Goal: Information Seeking & Learning: Learn about a topic

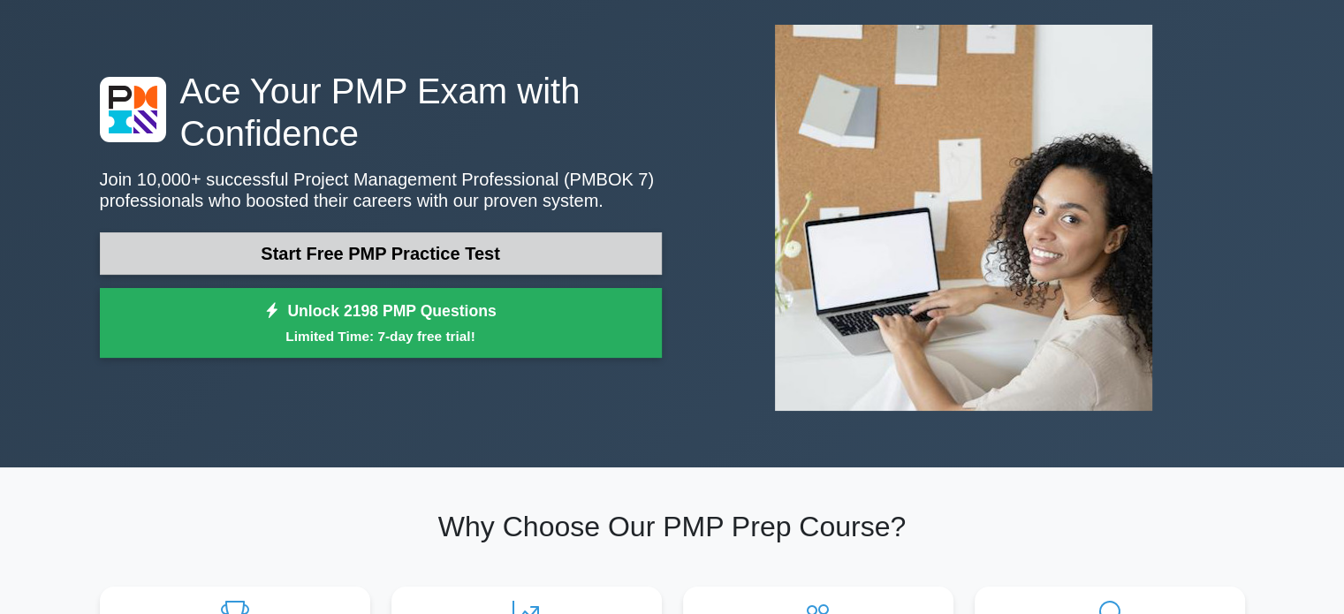
click at [417, 254] on link "Start Free PMP Practice Test" at bounding box center [381, 253] width 562 height 42
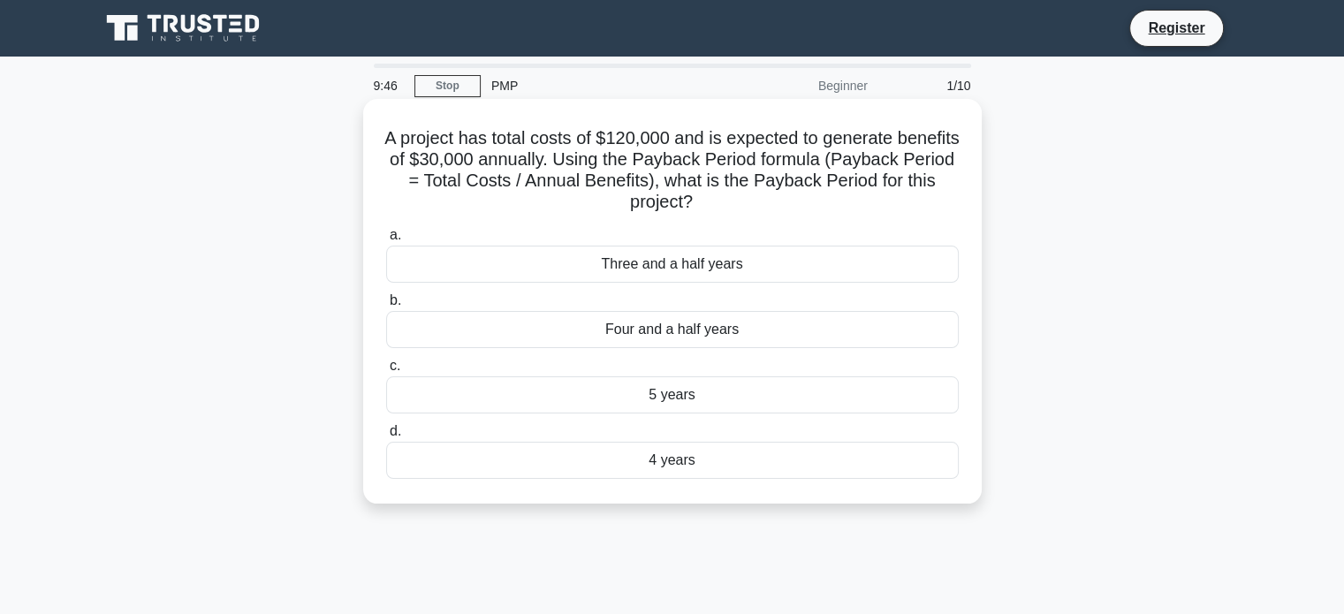
click at [627, 330] on div "Four and a half years" at bounding box center [672, 329] width 573 height 37
click at [386, 307] on input "b. Four and a half years" at bounding box center [386, 300] width 0 height 11
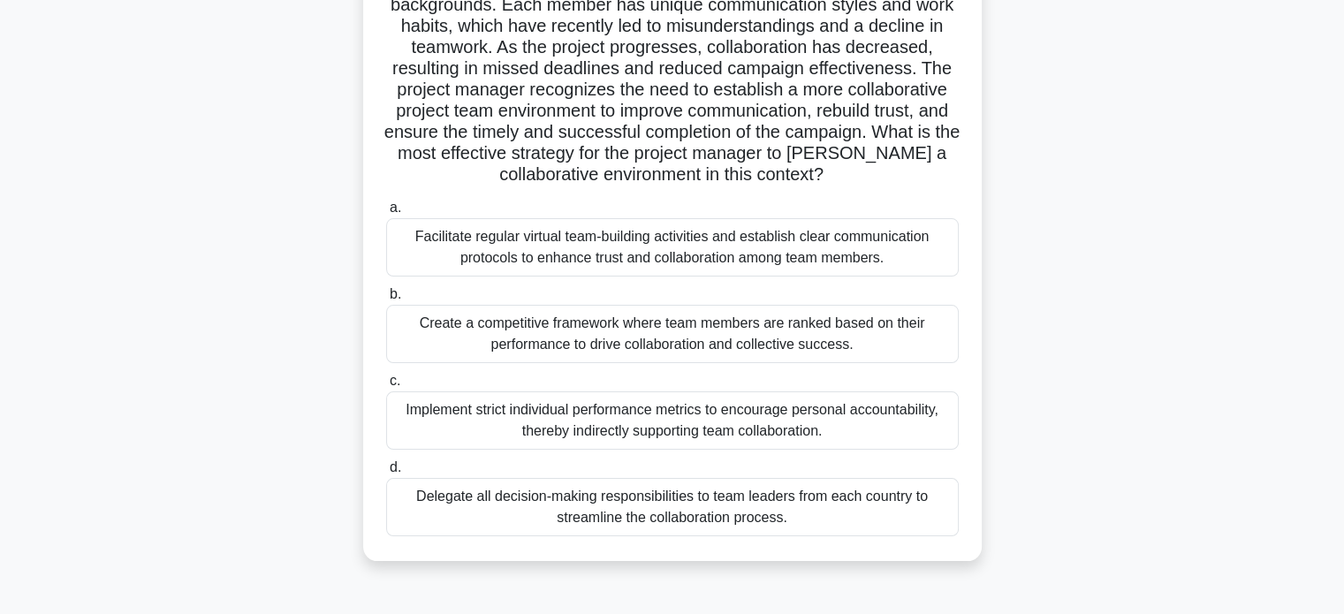
scroll to position [177, 0]
click at [686, 345] on div "Create a competitive framework where team members are ranked based on their per…" at bounding box center [672, 333] width 573 height 58
click at [386, 300] on input "b. Create a competitive framework where team members are ranked based on their …" at bounding box center [386, 293] width 0 height 11
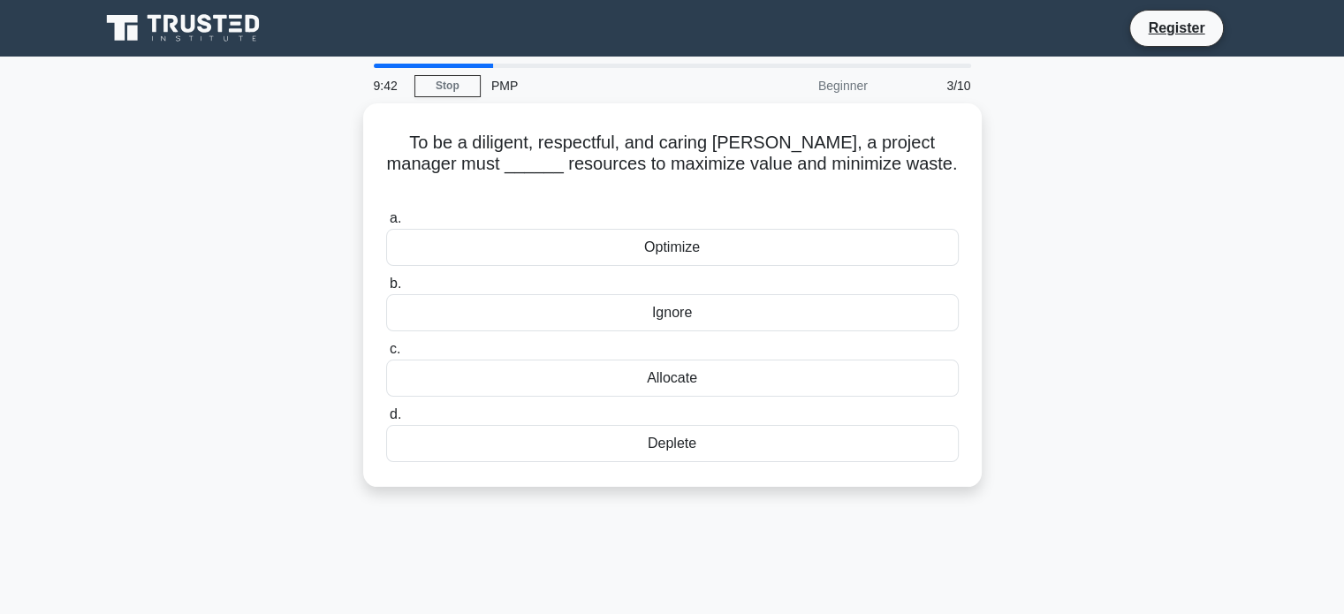
scroll to position [0, 0]
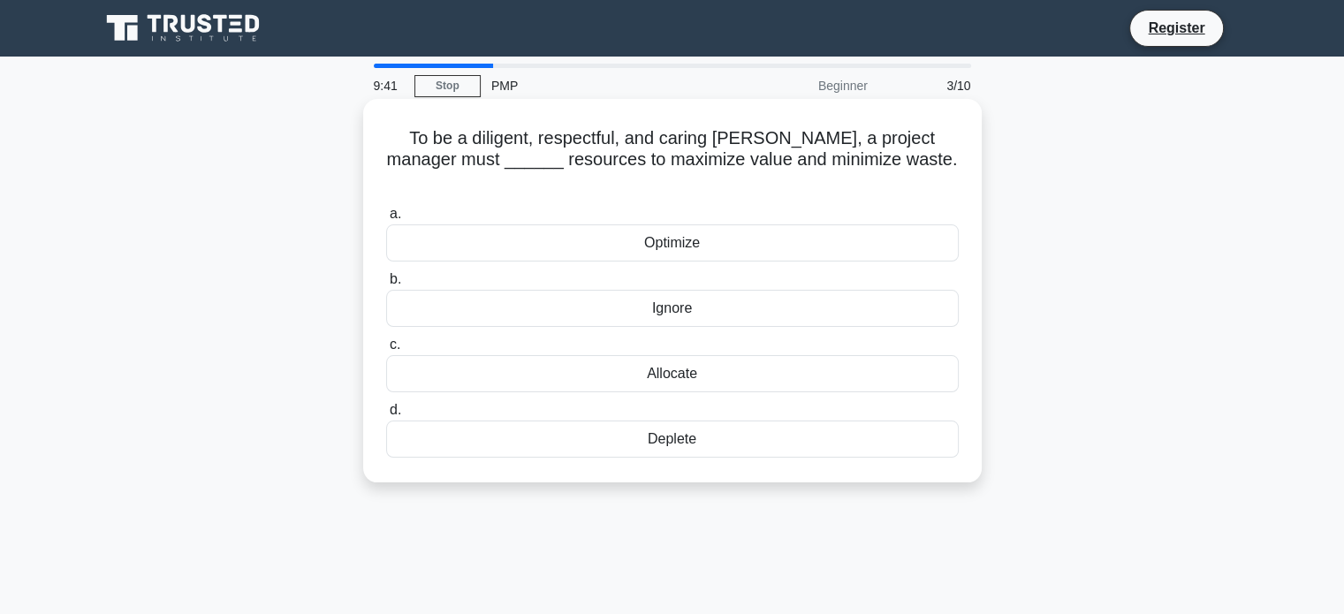
click at [672, 290] on div "Ignore" at bounding box center [672, 308] width 573 height 37
click at [386, 285] on input "b. Ignore" at bounding box center [386, 279] width 0 height 11
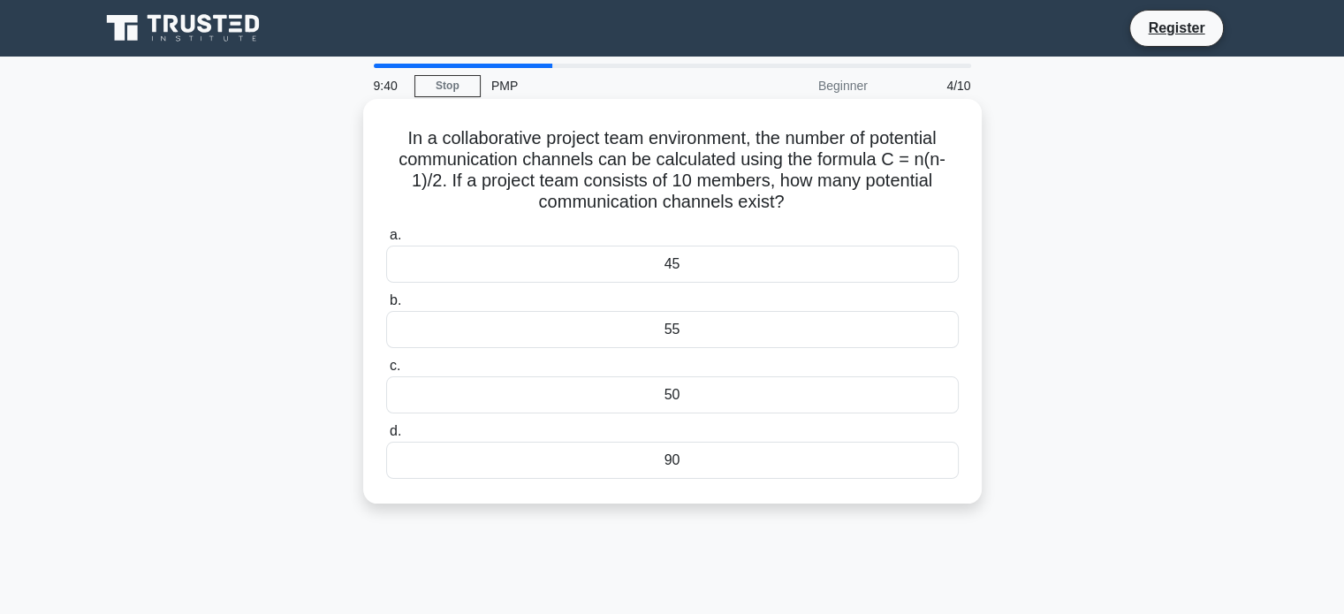
click at [679, 329] on div "55" at bounding box center [672, 329] width 573 height 37
click at [386, 307] on input "b. 55" at bounding box center [386, 300] width 0 height 11
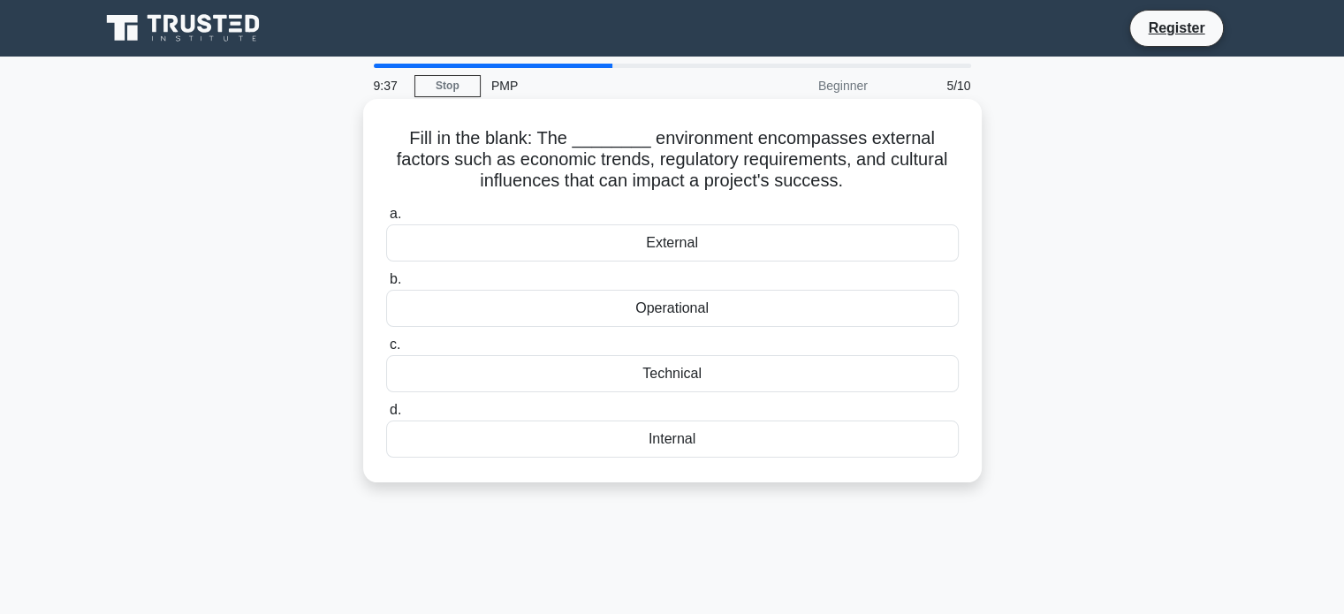
click at [679, 374] on div "Technical" at bounding box center [672, 373] width 573 height 37
click at [386, 351] on input "c. Technical" at bounding box center [386, 344] width 0 height 11
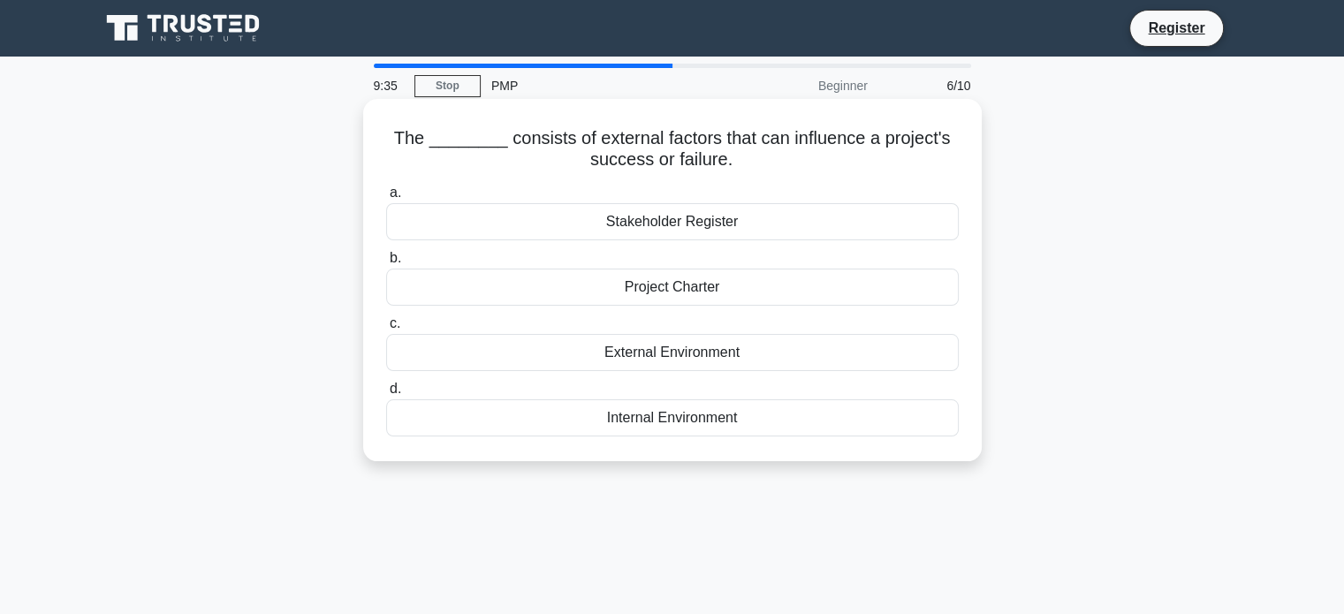
click at [672, 296] on div "Project Charter" at bounding box center [672, 287] width 573 height 37
click at [386, 264] on input "b. Project Charter" at bounding box center [386, 258] width 0 height 11
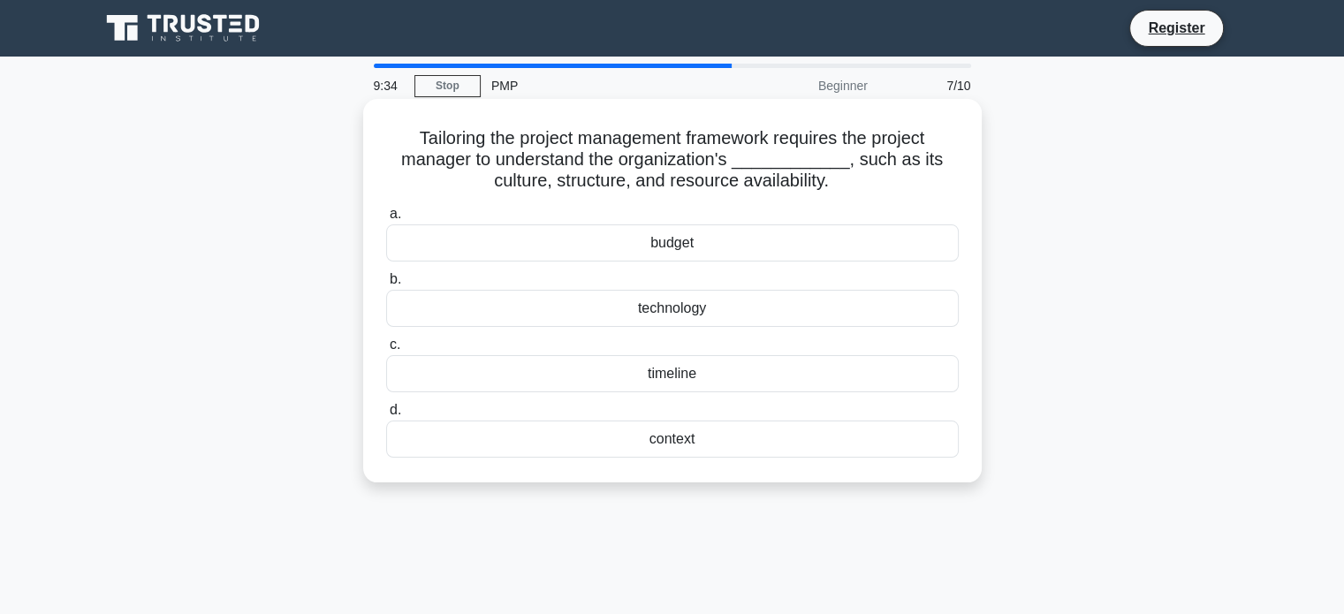
click at [671, 312] on div "technology" at bounding box center [672, 308] width 573 height 37
click at [386, 285] on input "b. technology" at bounding box center [386, 279] width 0 height 11
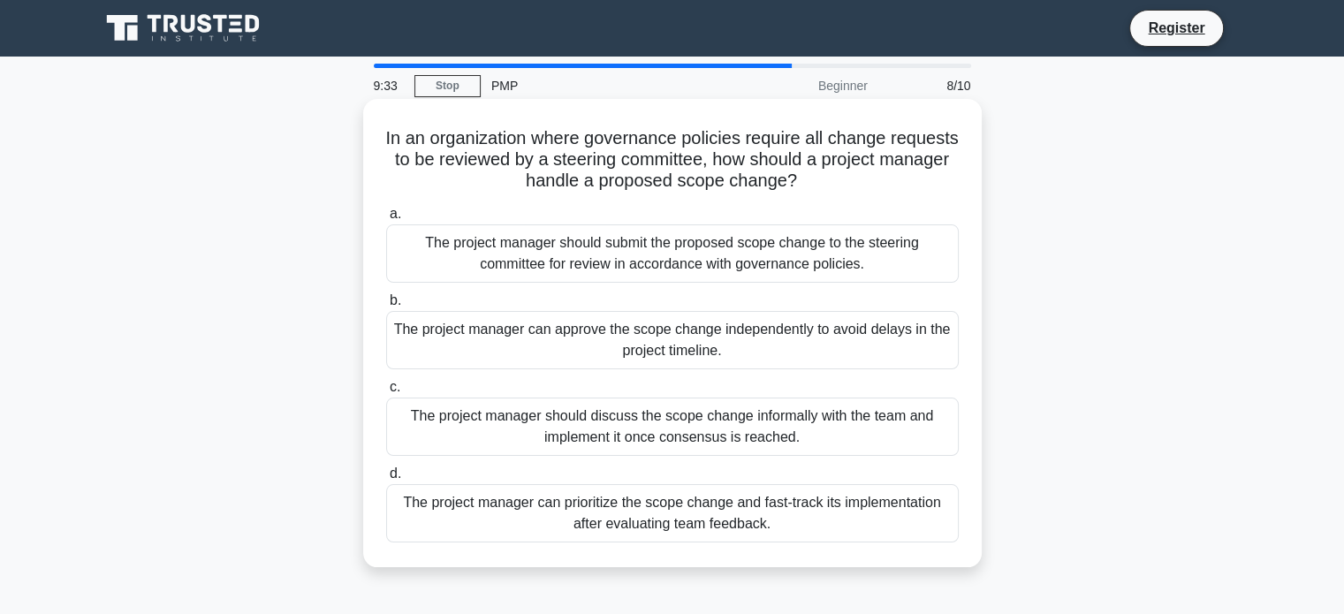
click at [664, 338] on div "The project manager can approve the scope change independently to avoid delays …" at bounding box center [672, 340] width 573 height 58
click at [386, 307] on input "b. The project manager can approve the scope change independently to avoid dela…" at bounding box center [386, 300] width 0 height 11
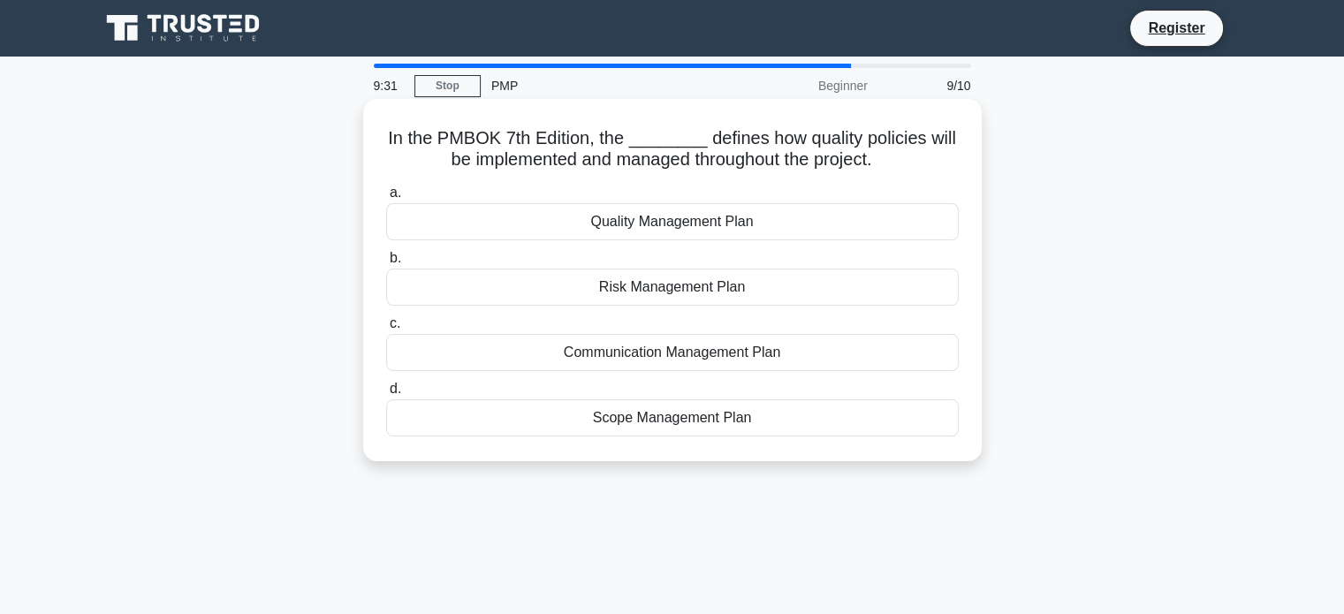
click at [657, 294] on div "Risk Management Plan" at bounding box center [672, 287] width 573 height 37
click at [386, 264] on input "b. Risk Management Plan" at bounding box center [386, 258] width 0 height 11
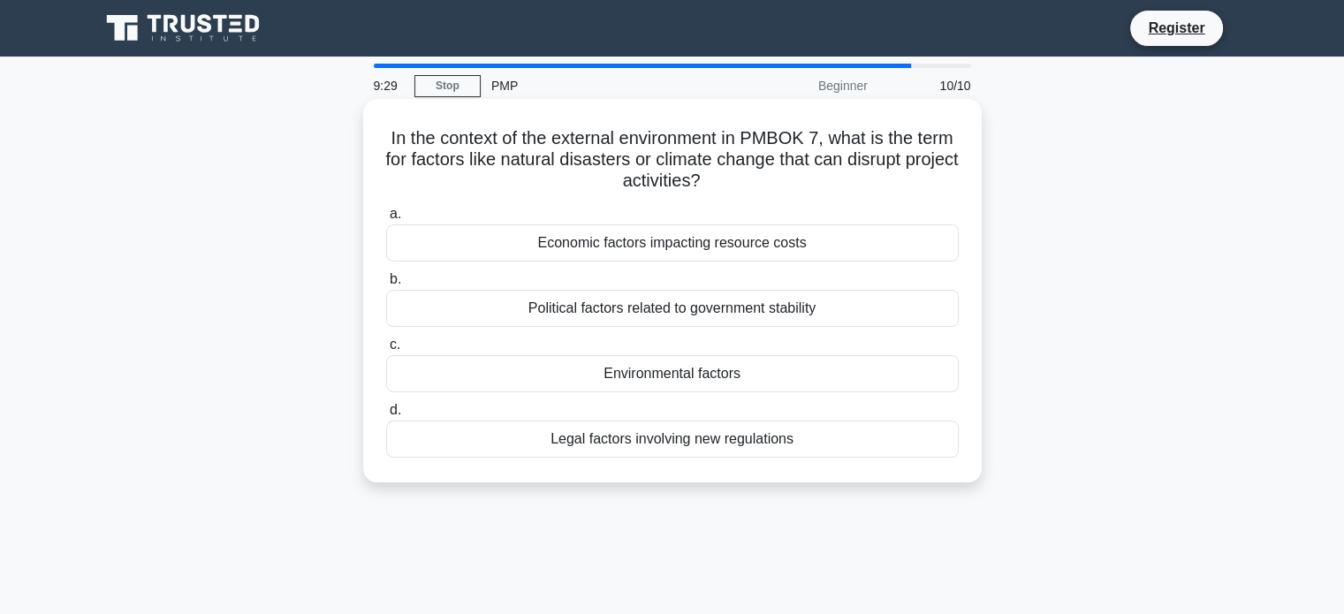
click at [657, 314] on div "Political factors related to government stability" at bounding box center [672, 308] width 573 height 37
click at [386, 285] on input "b. Political factors related to government stability" at bounding box center [386, 279] width 0 height 11
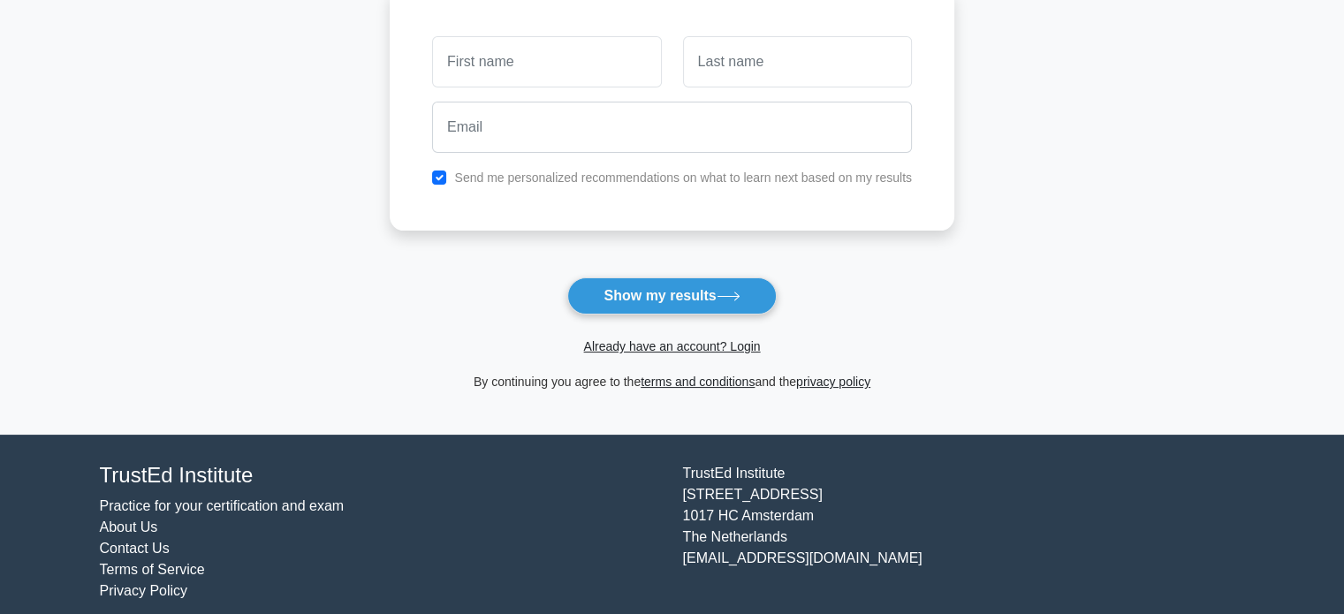
scroll to position [272, 0]
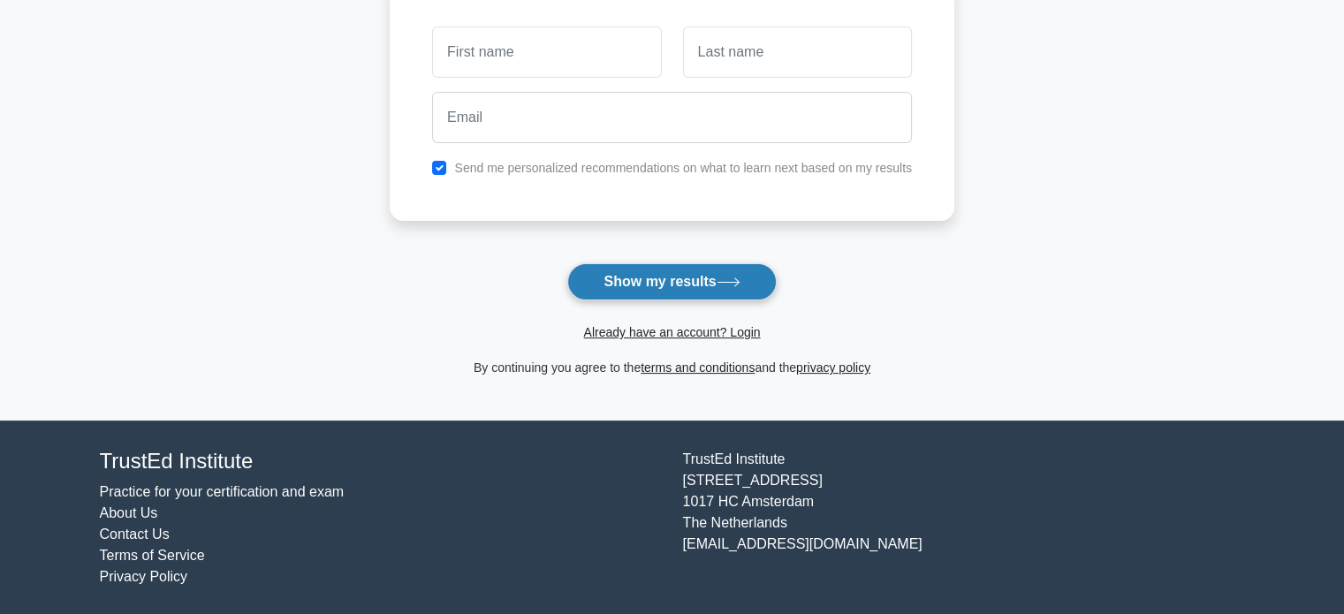
click at [665, 281] on button "Show my results" at bounding box center [671, 281] width 209 height 37
